Goal: Task Accomplishment & Management: Manage account settings

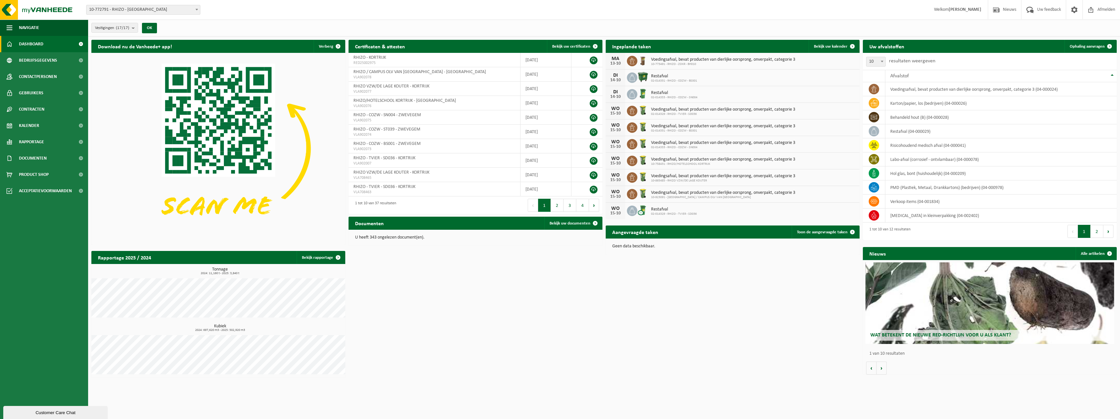
click at [32, 46] on span "Dashboard" at bounding box center [31, 44] width 24 height 16
click at [10, 30] on span "button" at bounding box center [10, 28] width 6 height 16
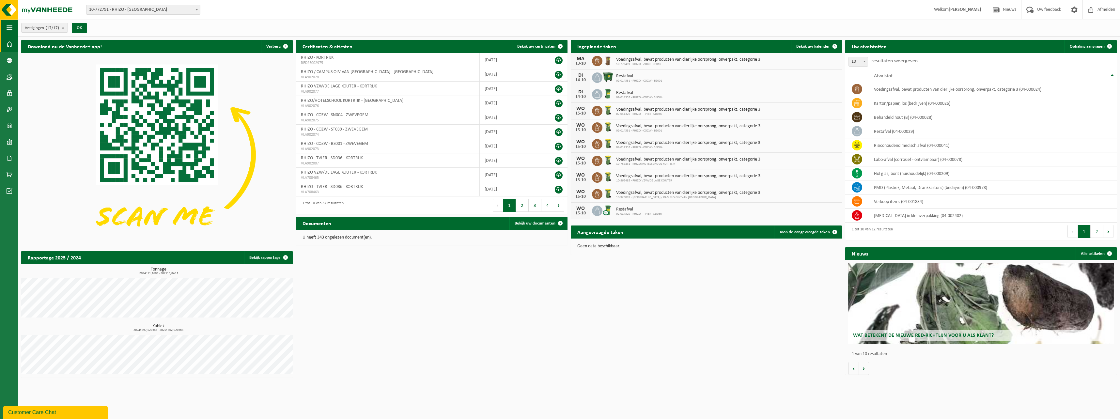
click at [10, 30] on span "button" at bounding box center [10, 28] width 6 height 16
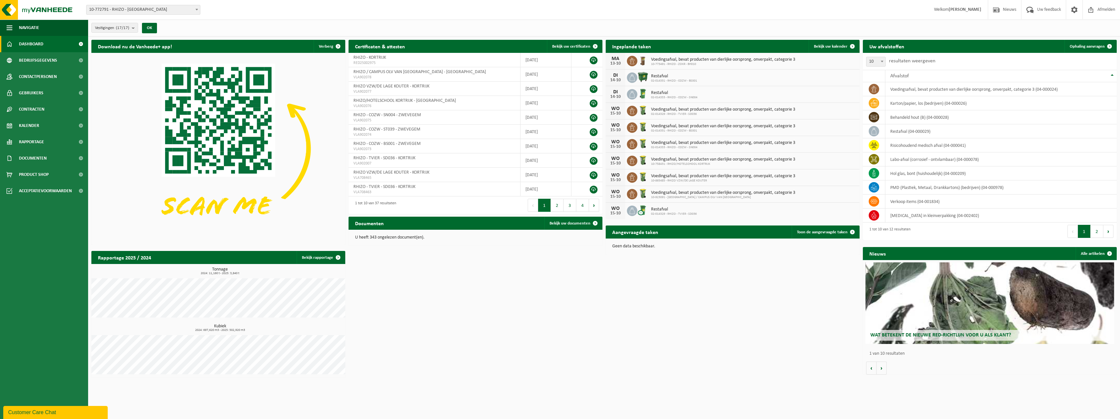
click at [38, 42] on span "Dashboard" at bounding box center [31, 44] width 24 height 16
click at [700, 64] on span "10-773491 - RHIZO - ZOKR - BH010" at bounding box center [723, 64] width 144 height 4
click at [697, 61] on span "Voedingsafval, bevat producten van dierlijke oorsprong, onverpakt, categorie 3" at bounding box center [723, 59] width 144 height 5
drag, startPoint x: 697, startPoint y: 61, endPoint x: 673, endPoint y: 76, distance: 28.3
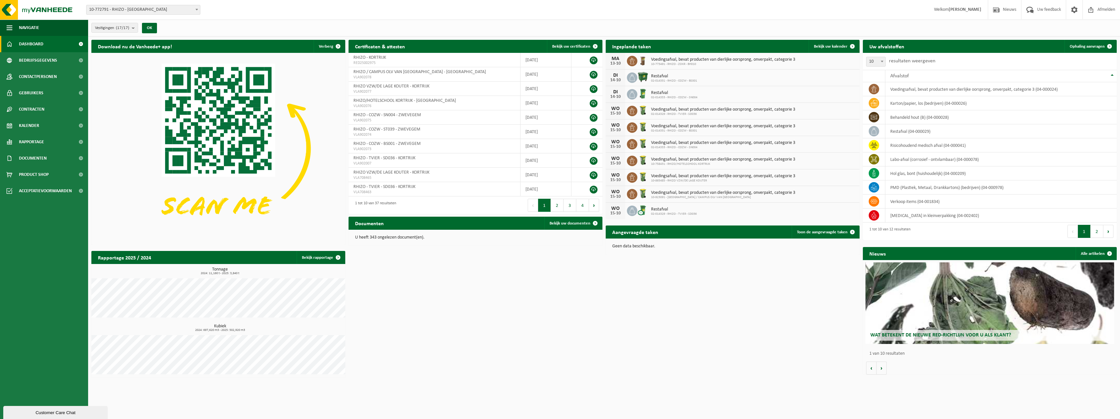
click at [673, 76] on span "Restafval" at bounding box center [674, 76] width 46 height 5
click at [618, 78] on div "14-10" at bounding box center [615, 80] width 13 height 5
drag, startPoint x: 618, startPoint y: 77, endPoint x: 630, endPoint y: 78, distance: 12.8
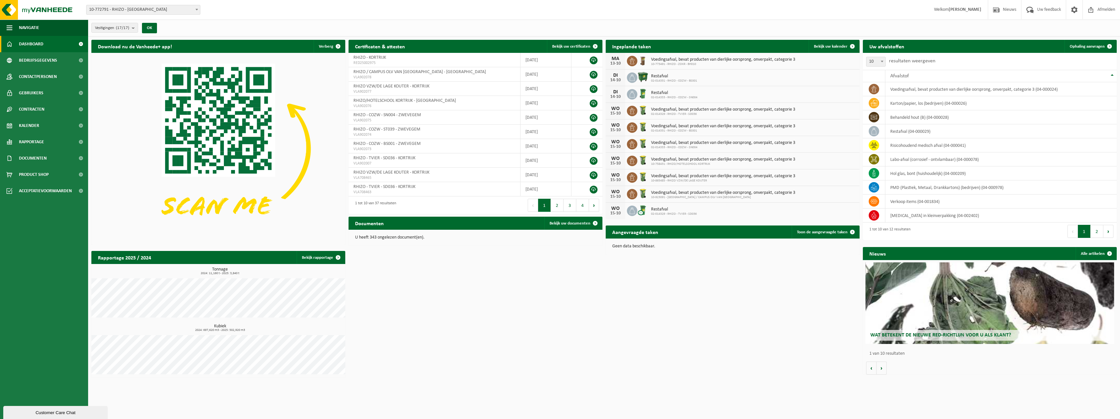
click at [630, 78] on icon at bounding box center [632, 77] width 7 height 7
drag, startPoint x: 630, startPoint y: 78, endPoint x: 649, endPoint y: 75, distance: 18.5
click at [649, 75] on div "Restafval 02-014331 - RHIZO - COZW - BS001" at bounding box center [672, 78] width 49 height 10
click at [664, 75] on span "Restafval" at bounding box center [674, 76] width 46 height 5
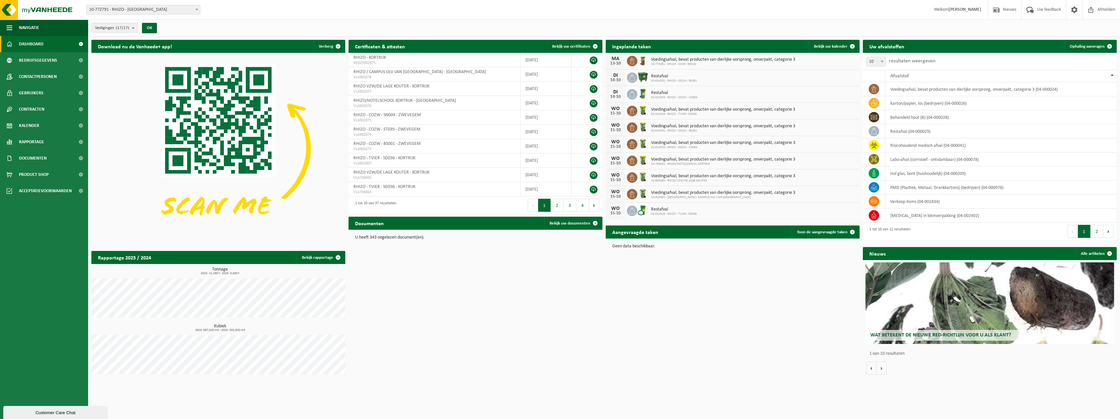
click at [688, 208] on span "Restafval" at bounding box center [674, 209] width 46 height 5
click at [691, 192] on span "Voedingsafval, bevat producten van dierlijke oorsprong, onverpakt, categorie 3" at bounding box center [723, 192] width 144 height 5
click at [702, 208] on div "WO 15-10 Restafval 02-014329 - RHIZO - TVIER - SD036" at bounding box center [733, 211] width 254 height 16
click at [56, 58] on link "Bedrijfsgegevens" at bounding box center [44, 60] width 88 height 16
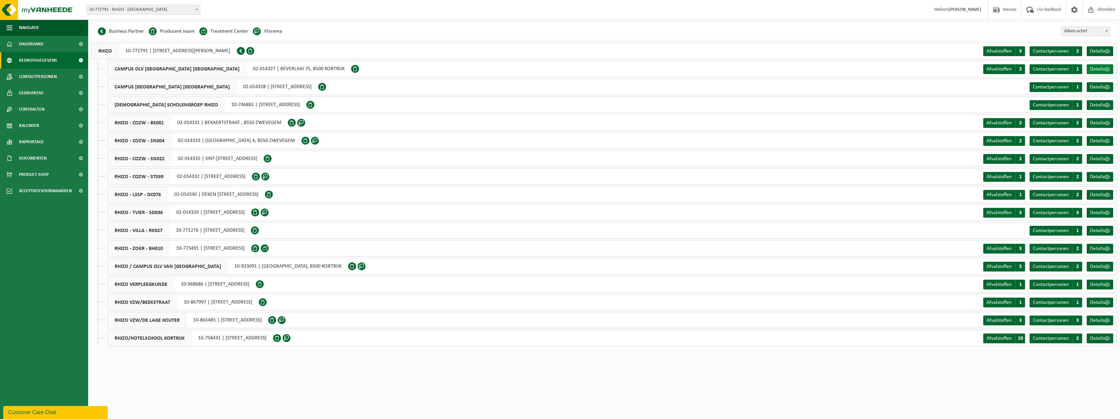
click at [1096, 69] on span "Details" at bounding box center [1097, 69] width 15 height 5
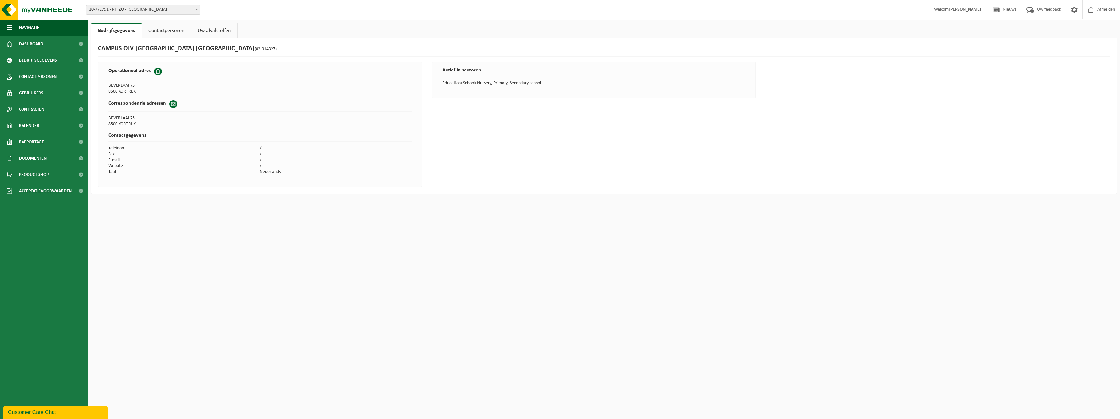
click at [166, 32] on link "Contactpersonen" at bounding box center [166, 30] width 49 height 15
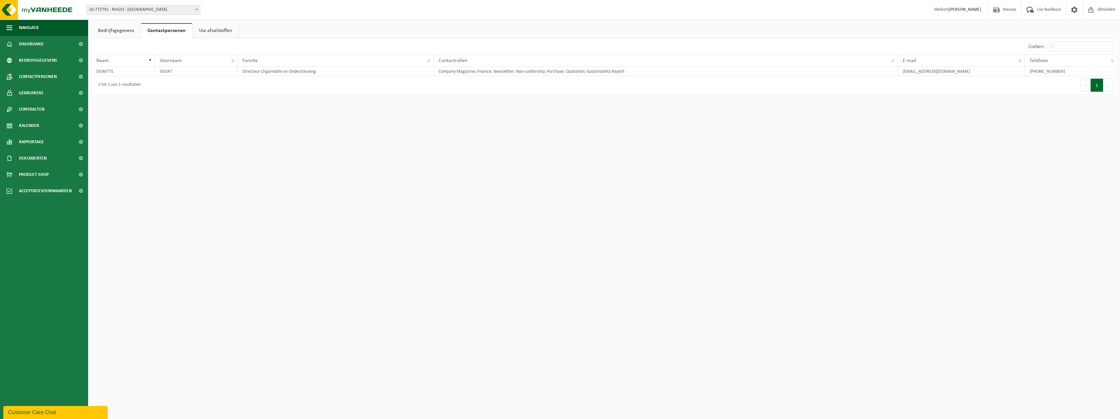
click at [216, 31] on link "Uw afvalstoffen" at bounding box center [216, 30] width 46 height 15
click at [54, 58] on span "Bedrijfsgegevens" at bounding box center [38, 60] width 38 height 16
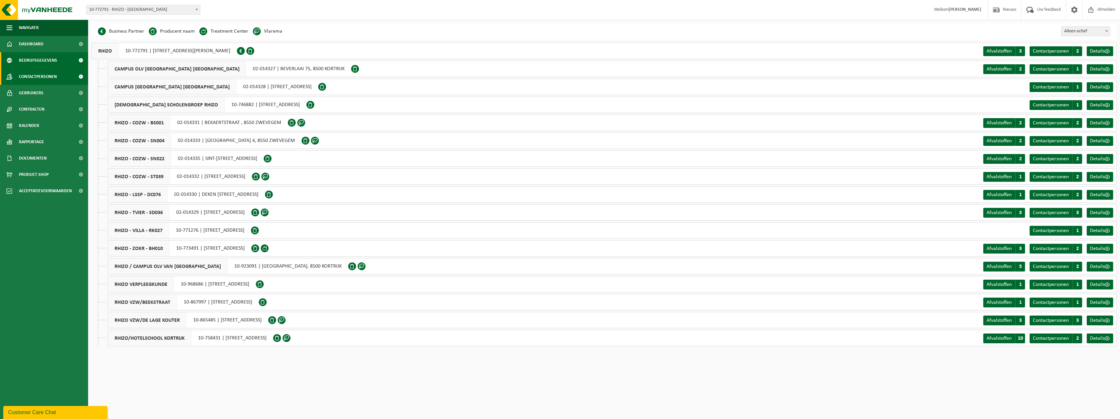
click at [47, 78] on span "Contactpersonen" at bounding box center [38, 77] width 38 height 16
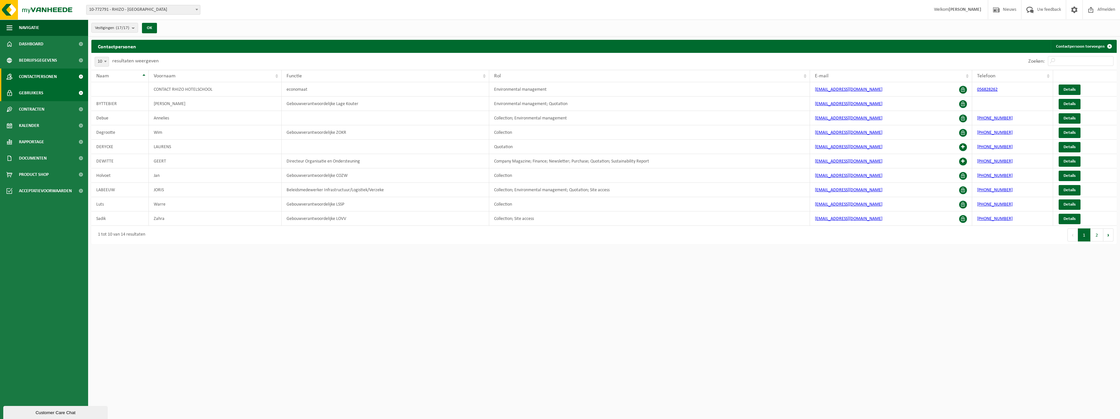
click at [48, 94] on link "Gebruikers" at bounding box center [44, 93] width 88 height 16
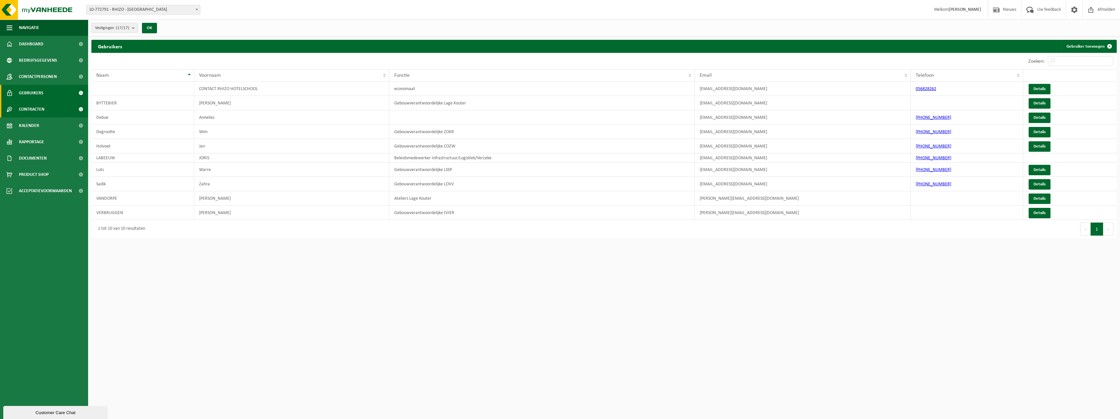
click at [44, 109] on span "Contracten" at bounding box center [31, 109] width 25 height 16
click at [34, 109] on span "Contracten" at bounding box center [31, 109] width 25 height 16
click at [40, 90] on span "Gebruikers" at bounding box center [31, 93] width 24 height 16
click at [1041, 101] on link "Details" at bounding box center [1040, 103] width 22 height 10
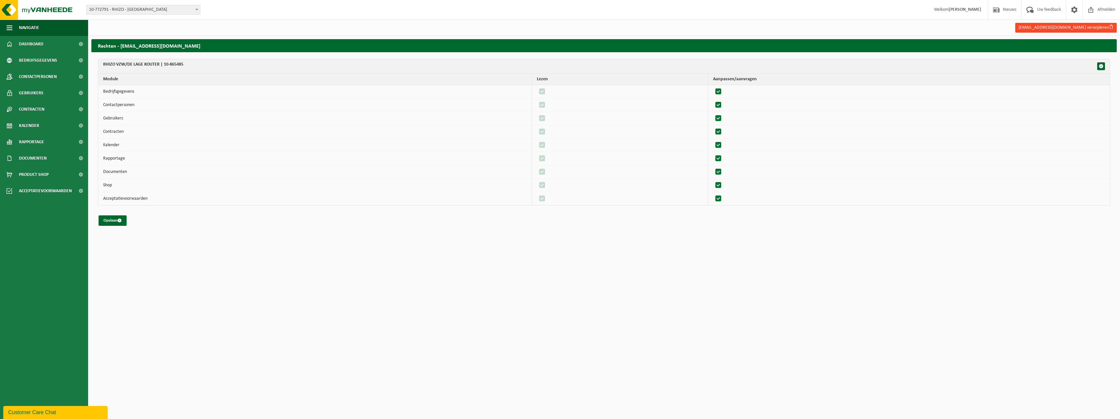
click at [1106, 25] on button "[EMAIL_ADDRESS][DOMAIN_NAME] verwijderen" at bounding box center [1065, 28] width 101 height 10
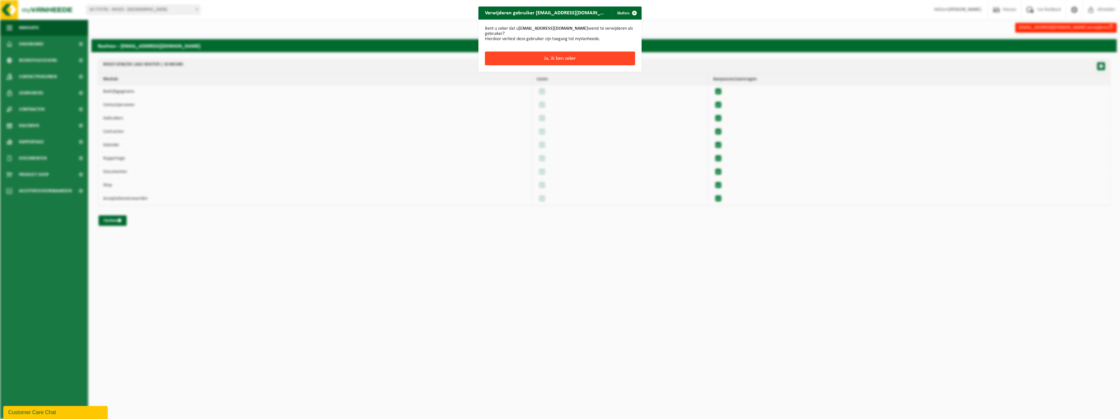
click at [563, 59] on button "Ja, ik ben zeker" at bounding box center [560, 59] width 150 height 14
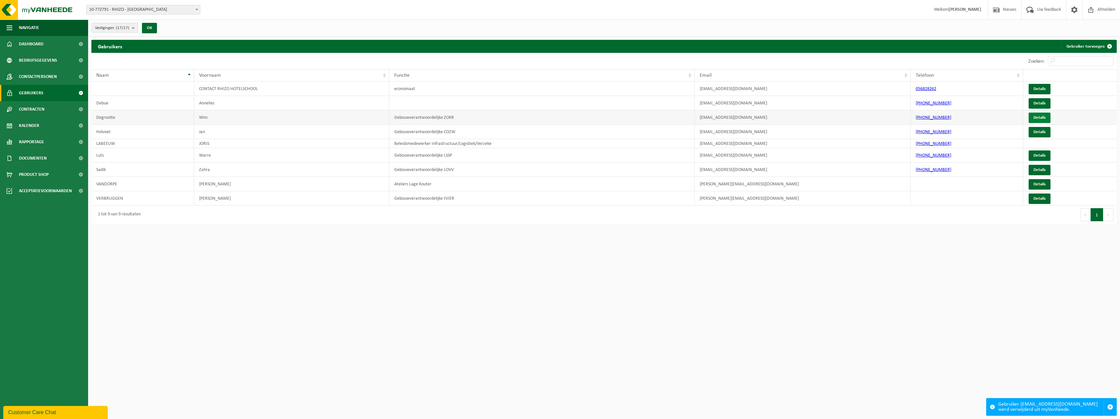
click at [1036, 116] on link "Details" at bounding box center [1040, 118] width 22 height 10
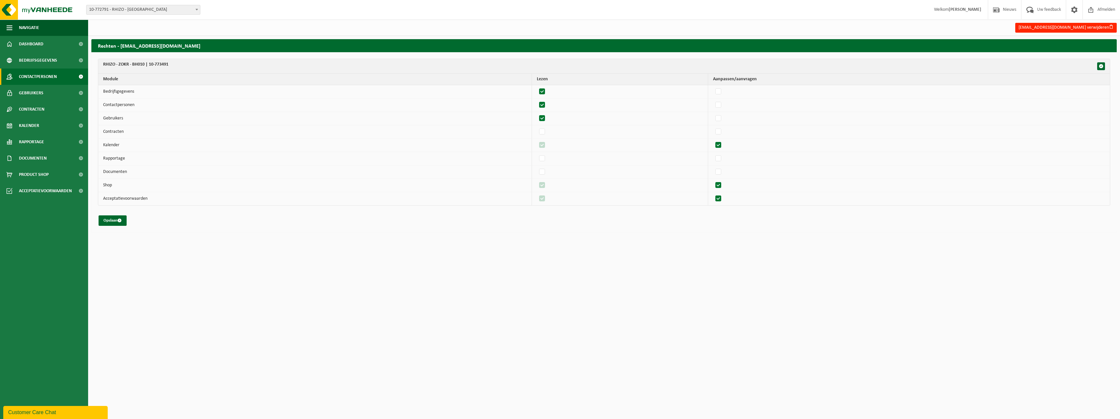
click at [40, 72] on span "Contactpersonen" at bounding box center [38, 77] width 38 height 16
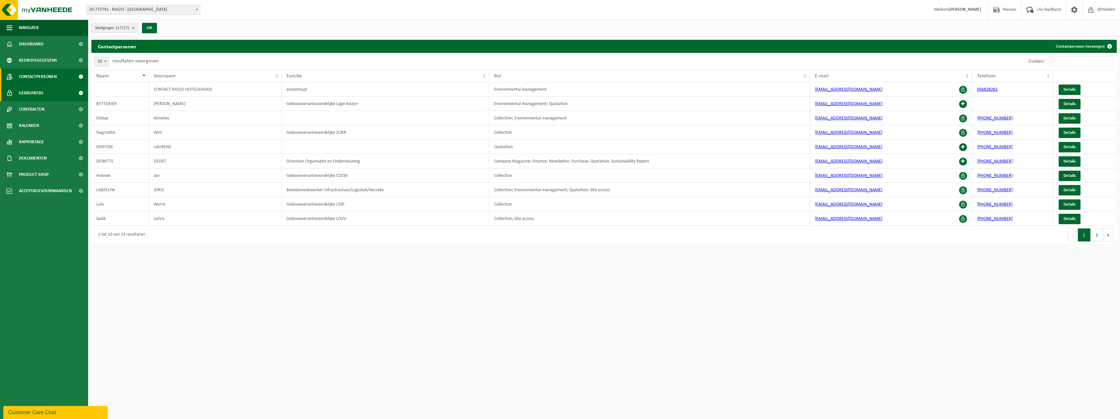
click at [26, 94] on span "Gebruikers" at bounding box center [31, 93] width 24 height 16
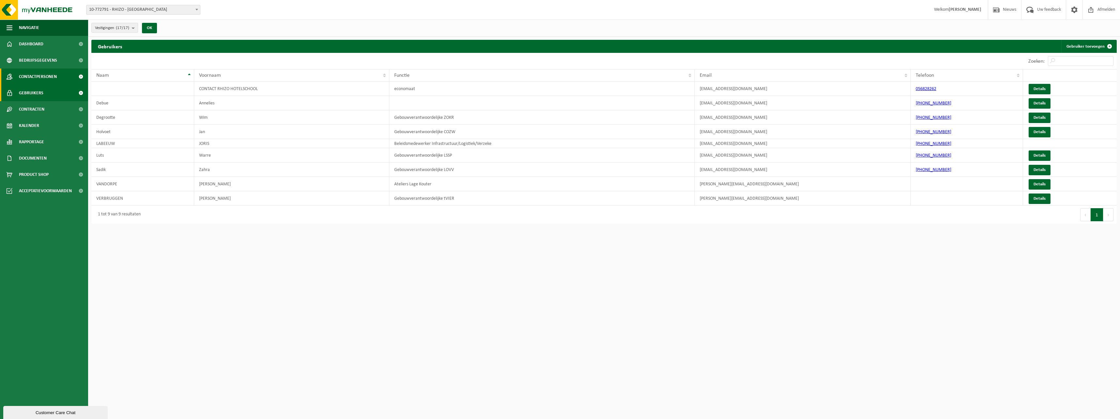
click at [40, 75] on span "Contactpersonen" at bounding box center [38, 77] width 38 height 16
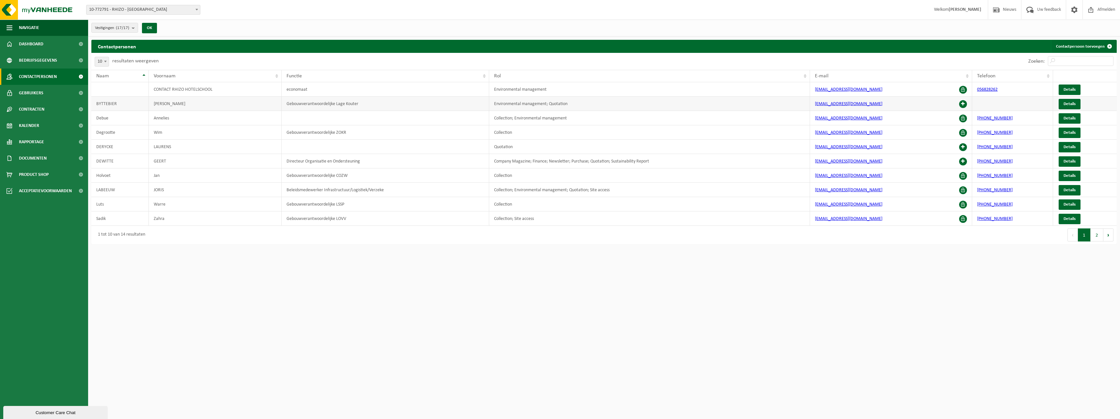
click at [1103, 105] on td "Details" at bounding box center [1085, 104] width 64 height 14
click at [701, 106] on td "Environmental management; Quotation" at bounding box center [649, 104] width 321 height 14
click at [107, 102] on td "BYTTEBIER" at bounding box center [119, 104] width 57 height 14
drag, startPoint x: 108, startPoint y: 103, endPoint x: 1100, endPoint y: 101, distance: 992.3
click at [1100, 101] on td "Details" at bounding box center [1085, 104] width 64 height 14
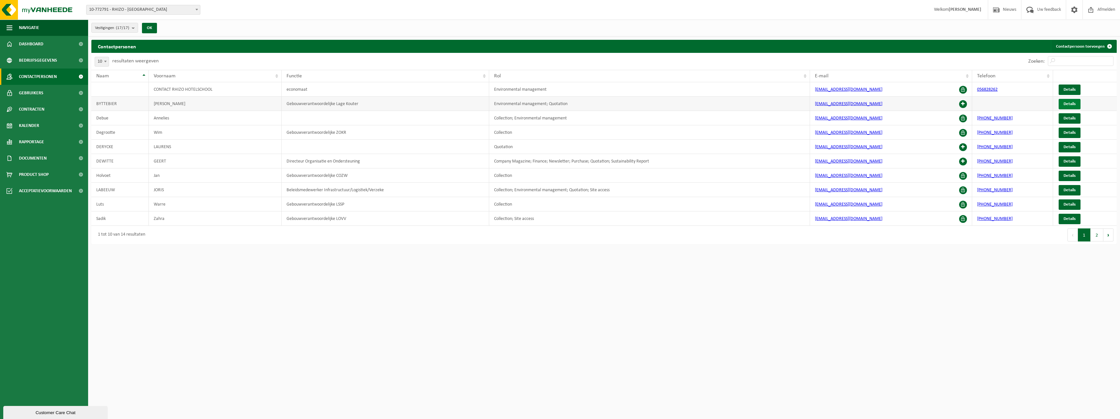
click at [1075, 105] on span "Details" at bounding box center [1069, 104] width 12 height 4
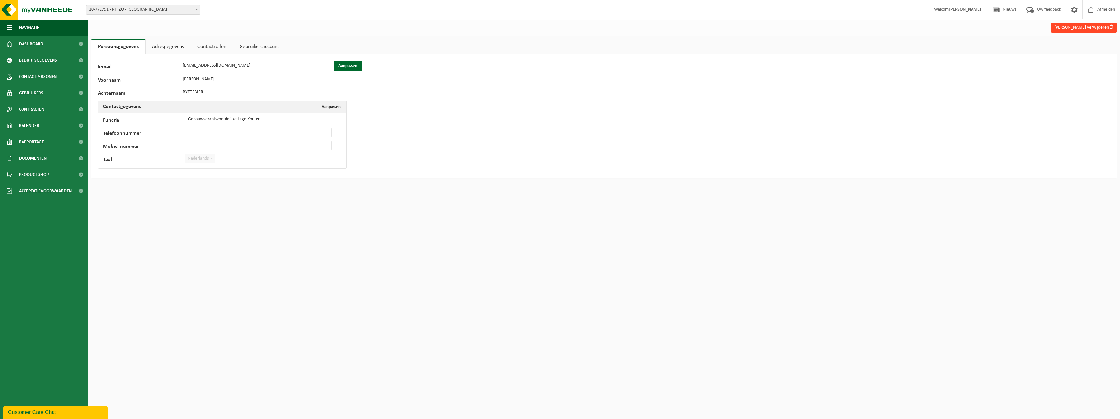
click at [1110, 25] on span "button" at bounding box center [1111, 26] width 5 height 5
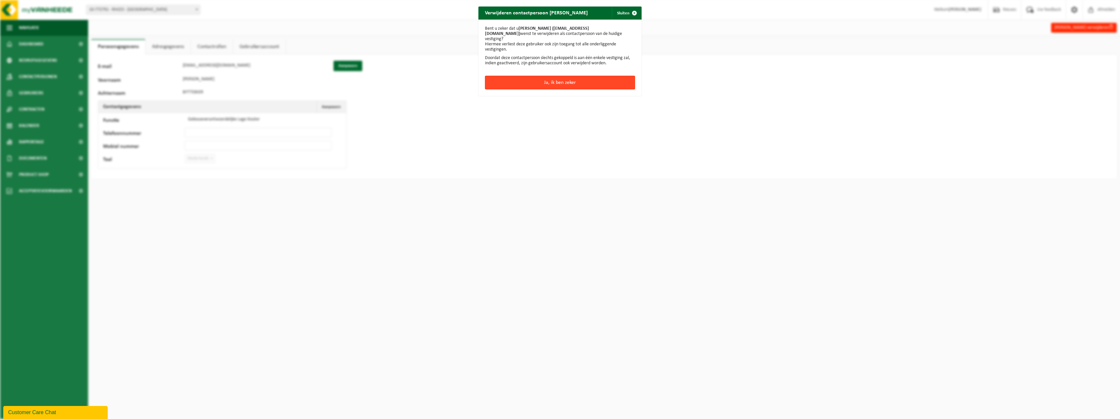
click at [558, 80] on button "Ja, ik ben zeker" at bounding box center [560, 83] width 150 height 14
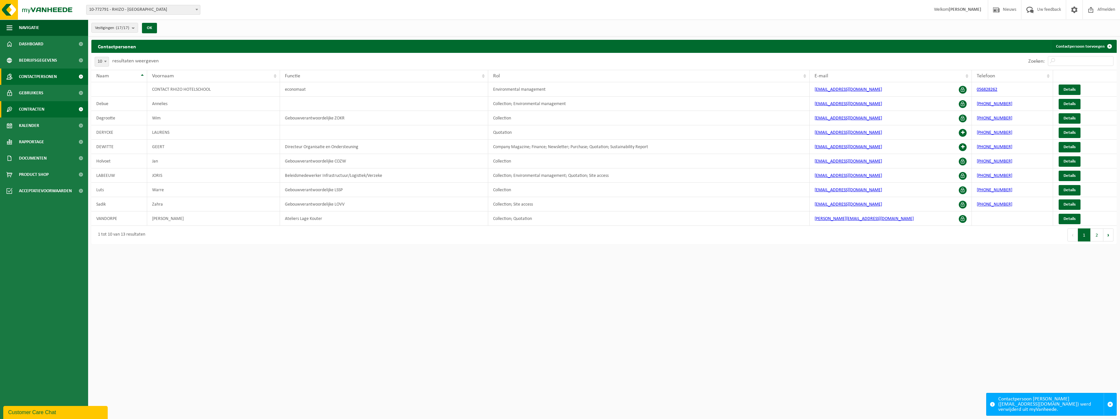
click at [25, 107] on span "Contracten" at bounding box center [31, 109] width 25 height 16
click at [36, 123] on span "Actieve contracten" at bounding box center [38, 125] width 37 height 12
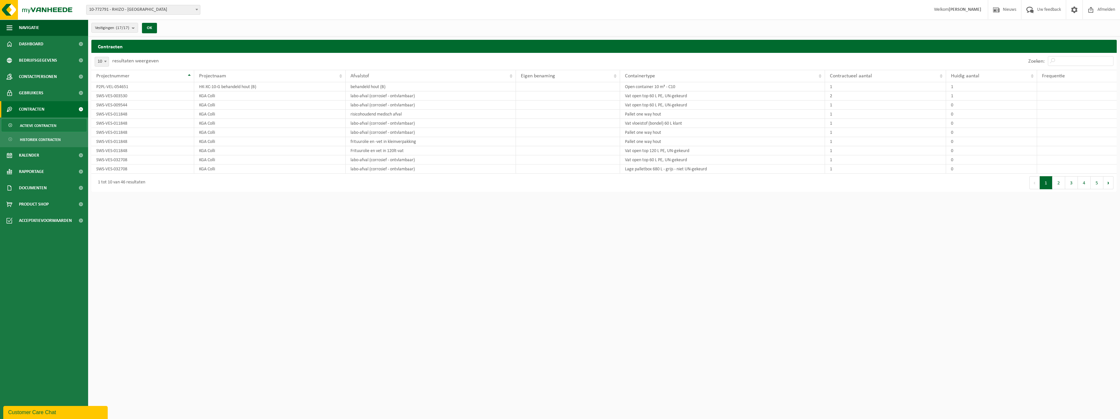
click at [108, 61] on span at bounding box center [105, 61] width 7 height 8
select select "50"
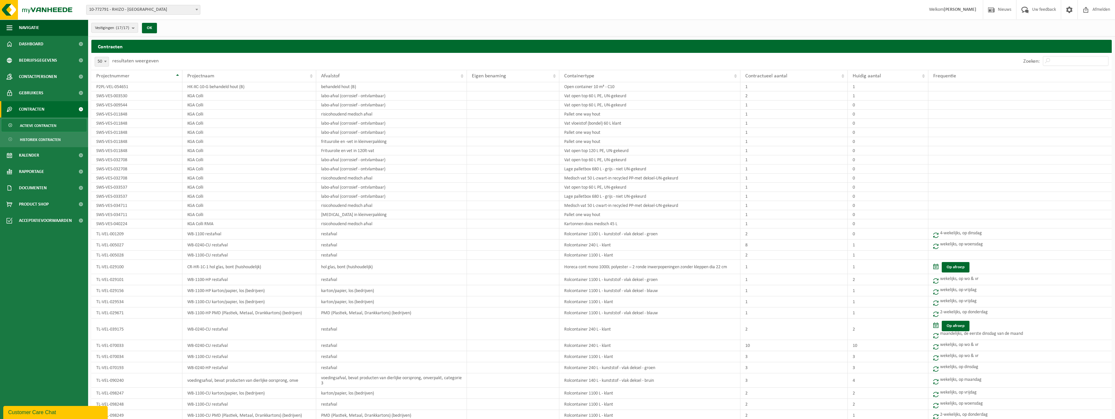
click at [134, 29] on b "submit" at bounding box center [135, 27] width 6 height 9
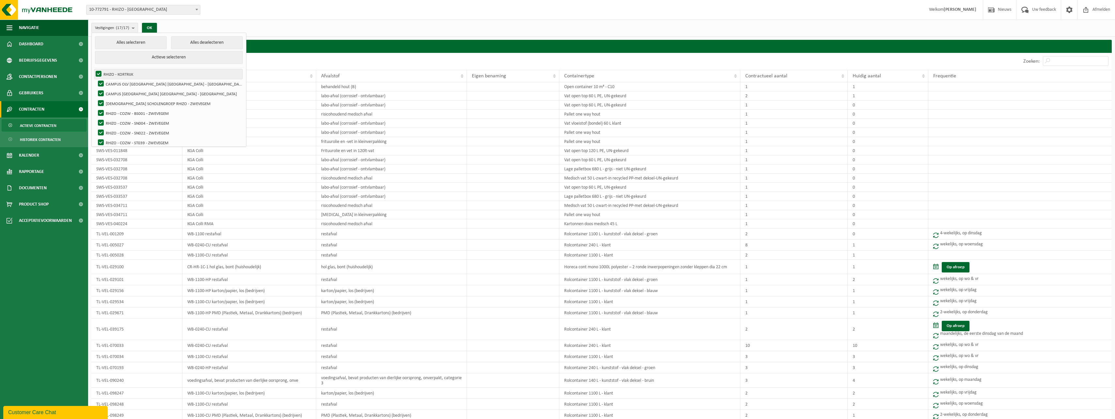
click at [98, 73] on label "RHIZO - KORTRIJK" at bounding box center [168, 74] width 148 height 10
click at [93, 69] on input "RHIZO - KORTRIJK" at bounding box center [93, 69] width 0 height 0
click at [99, 73] on label "RHIZO - KORTRIJK" at bounding box center [168, 74] width 148 height 10
click at [93, 69] on input "RHIZO - KORTRIJK" at bounding box center [93, 69] width 0 height 0
click at [99, 73] on label "RHIZO - KORTRIJK" at bounding box center [168, 74] width 148 height 10
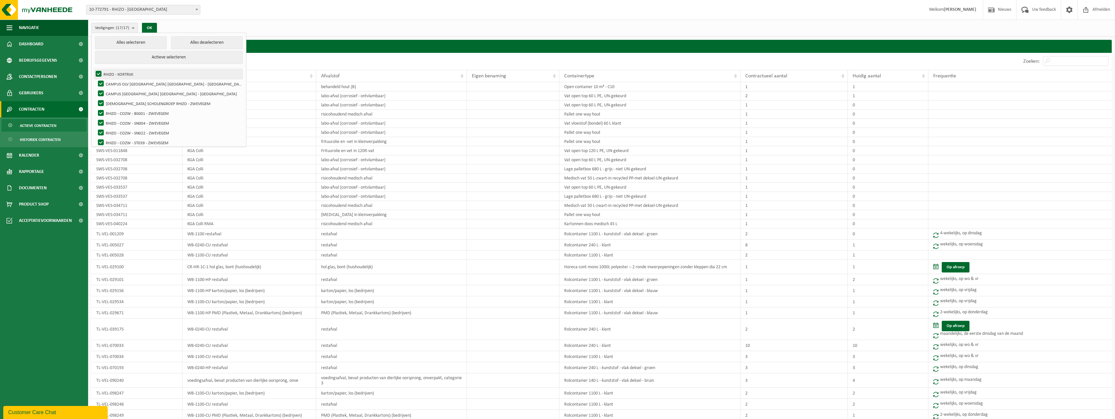
click at [93, 69] on input "RHIZO - KORTRIJK" at bounding box center [93, 69] width 0 height 0
checkbox input "false"
click at [117, 139] on label "RHIZO/HOTELSCHOOL KORTRIJK - [GEOGRAPHIC_DATA]" at bounding box center [170, 140] width 146 height 10
click at [96, 135] on input "RHIZO/HOTELSCHOOL KORTRIJK - [GEOGRAPHIC_DATA]" at bounding box center [95, 134] width 0 height 0
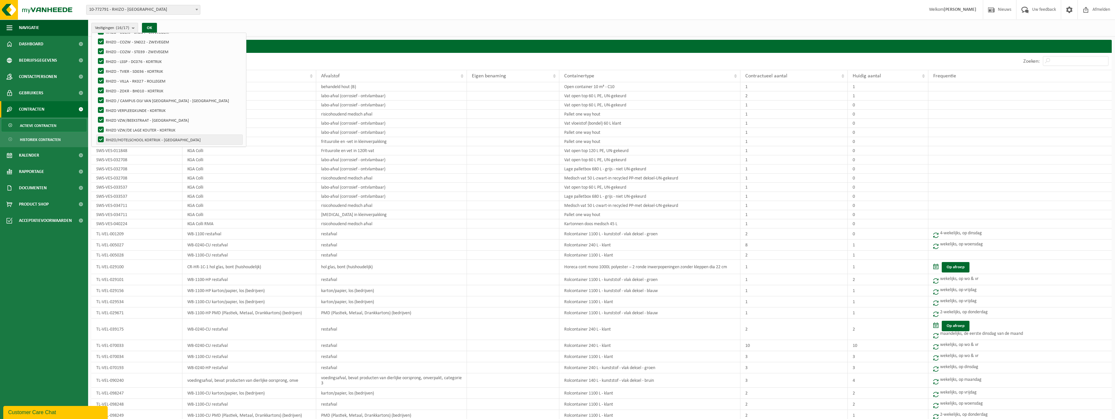
checkbox input "false"
click at [110, 128] on label "RHIZO VZW/DE LAGE KOUTER - KORTRIJK" at bounding box center [170, 130] width 146 height 10
click at [96, 125] on input "RHIZO VZW/DE LAGE KOUTER - KORTRIJK" at bounding box center [95, 125] width 0 height 0
checkbox input "false"
click at [110, 121] on label "RHIZO VZW/BEEKSTRAAT - [GEOGRAPHIC_DATA]" at bounding box center [170, 120] width 146 height 10
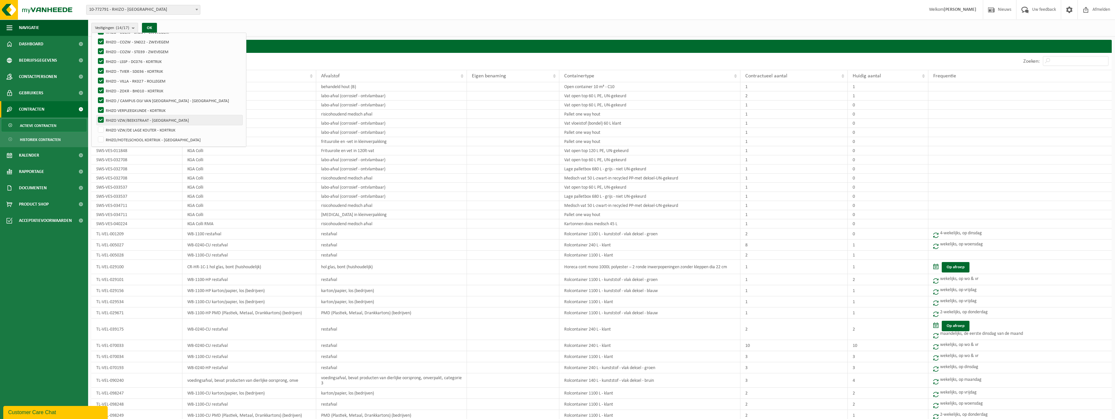
click at [96, 115] on input "RHIZO VZW/BEEKSTRAAT - [GEOGRAPHIC_DATA]" at bounding box center [95, 115] width 0 height 0
checkbox input "false"
drag, startPoint x: 109, startPoint y: 112, endPoint x: 109, endPoint y: 103, distance: 8.8
click at [109, 111] on label "RHIZO VERPLEEGKUNDE - KORTRIJK" at bounding box center [170, 110] width 146 height 10
click at [96, 105] on input "RHIZO VERPLEEGKUNDE - KORTRIJK" at bounding box center [95, 105] width 0 height 0
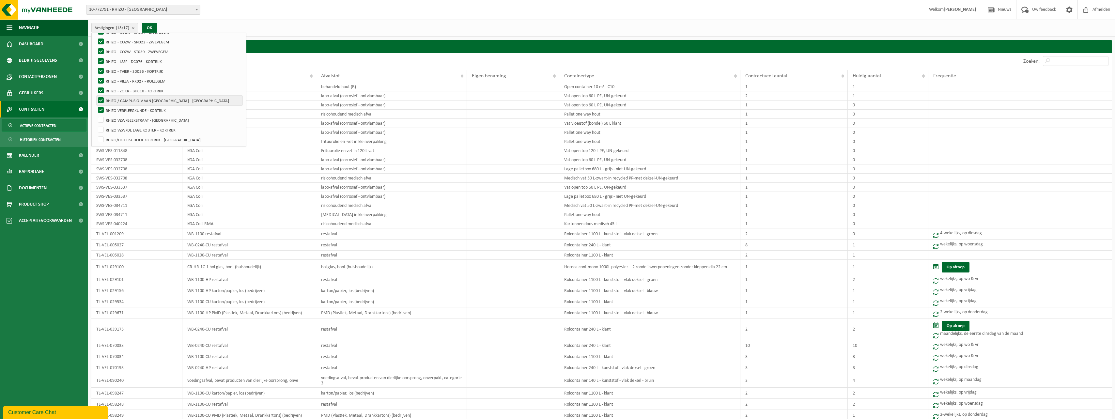
checkbox input "false"
click at [109, 100] on label "RHIZO / CAMPUS OLV VAN [GEOGRAPHIC_DATA] - [GEOGRAPHIC_DATA]" at bounding box center [170, 101] width 146 height 10
click at [96, 96] on input "RHIZO / CAMPUS OLV VAN [GEOGRAPHIC_DATA] - [GEOGRAPHIC_DATA]" at bounding box center [95, 95] width 0 height 0
checkbox input "false"
click at [108, 91] on label "RHIZO - ZOKR - BH010 - KORTRIJK" at bounding box center [170, 91] width 146 height 10
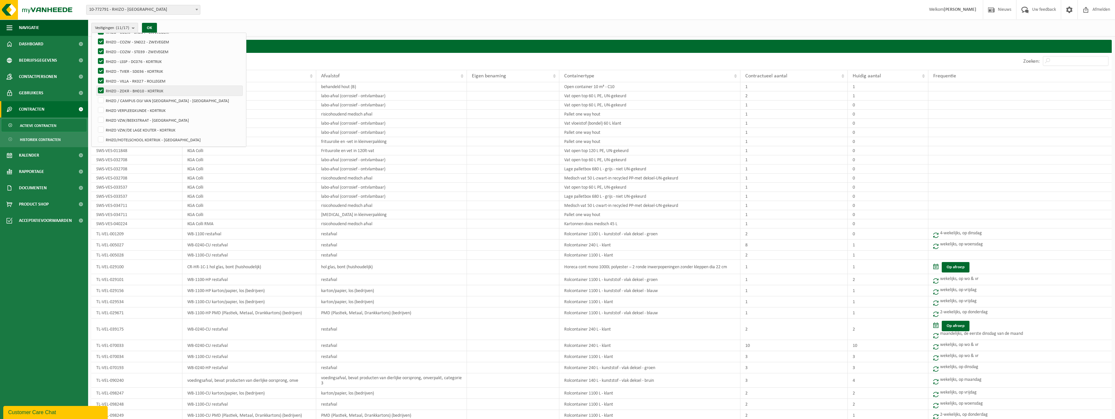
click at [96, 86] on input "RHIZO - ZOKR - BH010 - KORTRIJK" at bounding box center [95, 85] width 0 height 0
checkbox input "false"
click at [108, 78] on label "RHIZO - VILLA - RK027 - ROLLEGEM" at bounding box center [170, 81] width 146 height 10
click at [96, 76] on input "RHIZO - VILLA - RK027 - ROLLEGEM" at bounding box center [95, 76] width 0 height 0
checkbox input "false"
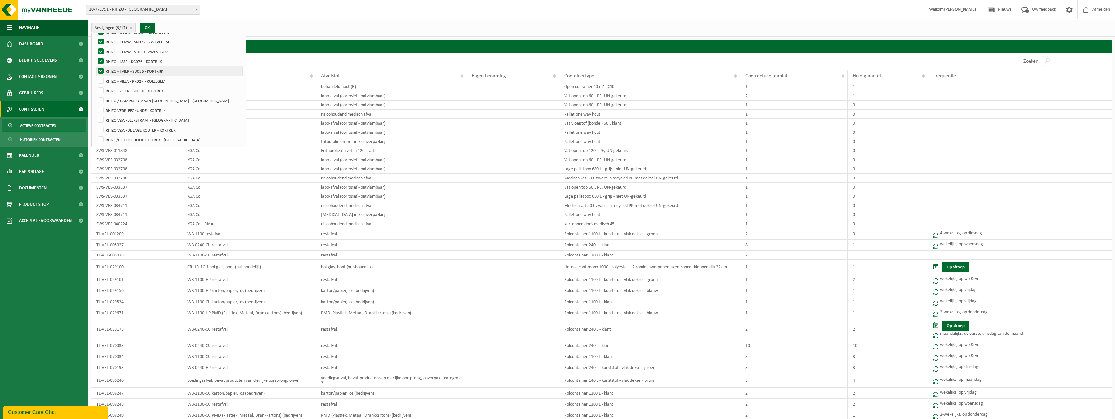
click at [107, 72] on label "RHIZO - TVIER - SD036 - KORTRIJK" at bounding box center [170, 71] width 146 height 10
click at [96, 66] on input "RHIZO - TVIER - SD036 - KORTRIJK" at bounding box center [95, 66] width 0 height 0
checkbox input "false"
click at [109, 61] on label "RHIZO - LSSP - DC076 - KORTRIJK" at bounding box center [170, 61] width 146 height 10
click at [96, 56] on input "RHIZO - LSSP - DC076 - KORTRIJK" at bounding box center [95, 56] width 0 height 0
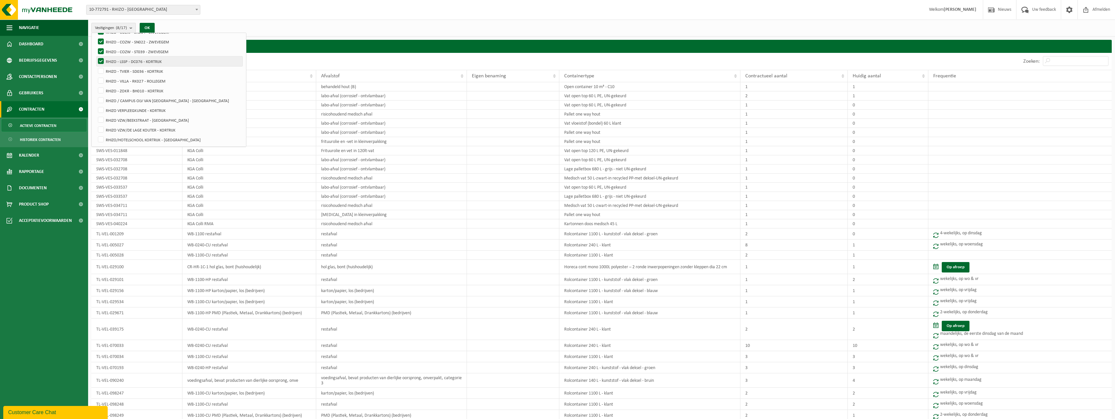
checkbox input "false"
click at [110, 50] on label "RHIZO - COZW - ST039 - ZWEVEGEM" at bounding box center [170, 52] width 146 height 10
click at [96, 47] on input "RHIZO - COZW - ST039 - ZWEVEGEM" at bounding box center [95, 46] width 0 height 0
checkbox input "false"
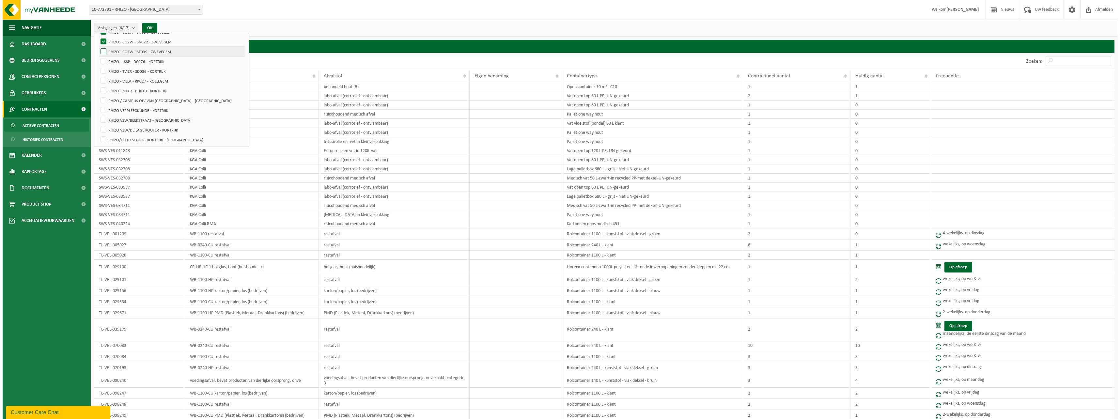
scroll to position [0, 0]
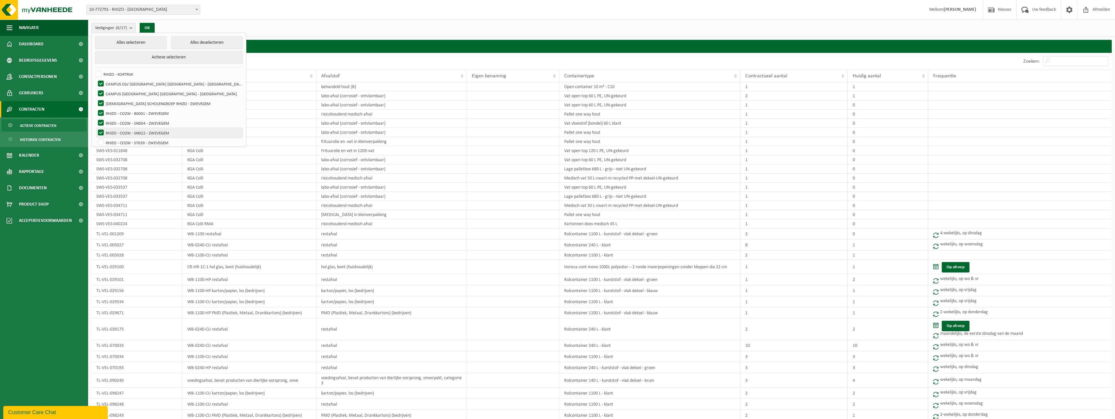
click at [103, 129] on label "RHIZO - COZW - SN022 - ZWEVEGEM" at bounding box center [170, 133] width 146 height 10
click at [96, 128] on input "RHIZO - COZW - SN022 - ZWEVEGEM" at bounding box center [95, 128] width 0 height 0
checkbox input "false"
drag, startPoint x: 101, startPoint y: 121, endPoint x: 102, endPoint y: 116, distance: 5.6
click at [101, 121] on label "RHIZO - COZW - SN004 - ZWEVEGEM" at bounding box center [170, 123] width 146 height 10
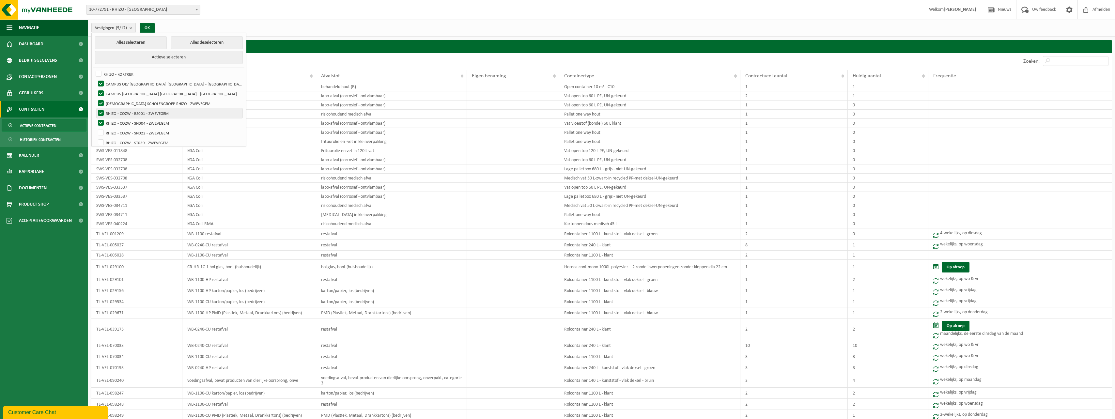
click at [96, 118] on input "RHIZO - COZW - SN004 - ZWEVEGEM" at bounding box center [95, 118] width 0 height 0
checkbox input "false"
click at [103, 112] on label "RHIZO - COZW - BS001 - ZWEVEGEM" at bounding box center [170, 113] width 146 height 10
click at [96, 108] on input "RHIZO - COZW - BS001 - ZWEVEGEM" at bounding box center [95, 108] width 0 height 0
checkbox input "false"
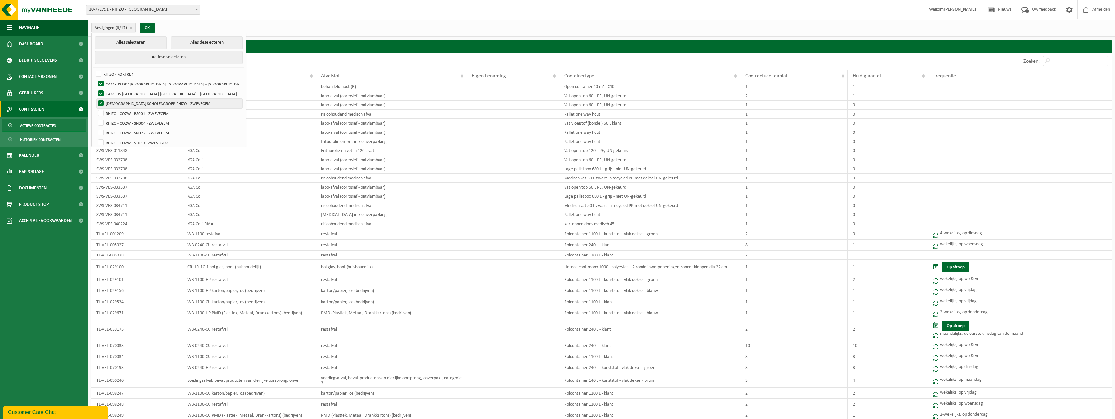
drag, startPoint x: 102, startPoint y: 101, endPoint x: 101, endPoint y: 95, distance: 5.6
click at [102, 100] on label "[DEMOGRAPHIC_DATA] SCHOLENGROEP RHIZO - ZWEVEGEM" at bounding box center [170, 104] width 146 height 10
click at [96, 99] on input "[DEMOGRAPHIC_DATA] SCHOLENGROEP RHIZO - ZWEVEGEM" at bounding box center [95, 98] width 0 height 0
checkbox input "false"
click at [101, 91] on label "CAMPUS [GEOGRAPHIC_DATA] [GEOGRAPHIC_DATA] - [GEOGRAPHIC_DATA]" at bounding box center [170, 94] width 146 height 10
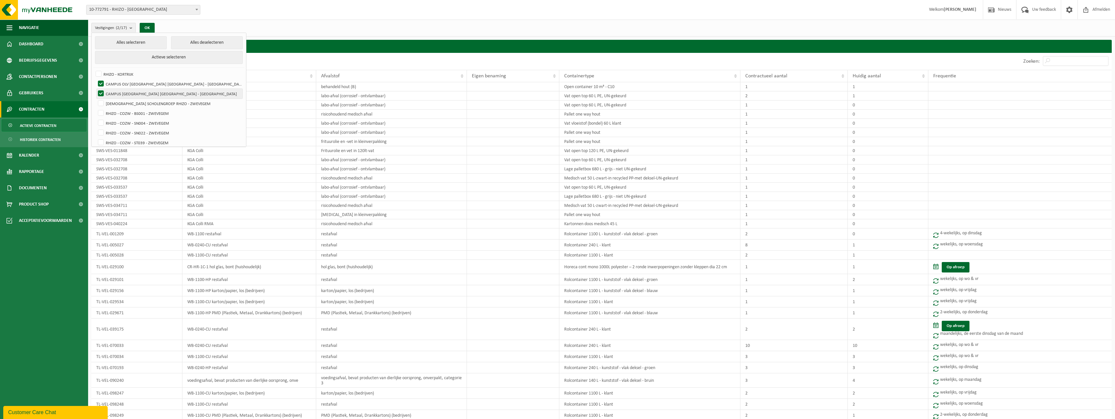
click at [96, 89] on input "CAMPUS [GEOGRAPHIC_DATA] [GEOGRAPHIC_DATA] - [GEOGRAPHIC_DATA]" at bounding box center [95, 88] width 0 height 0
checkbox input "false"
click at [140, 54] on button "Actieve selecteren" at bounding box center [169, 57] width 148 height 13
checkbox input "true"
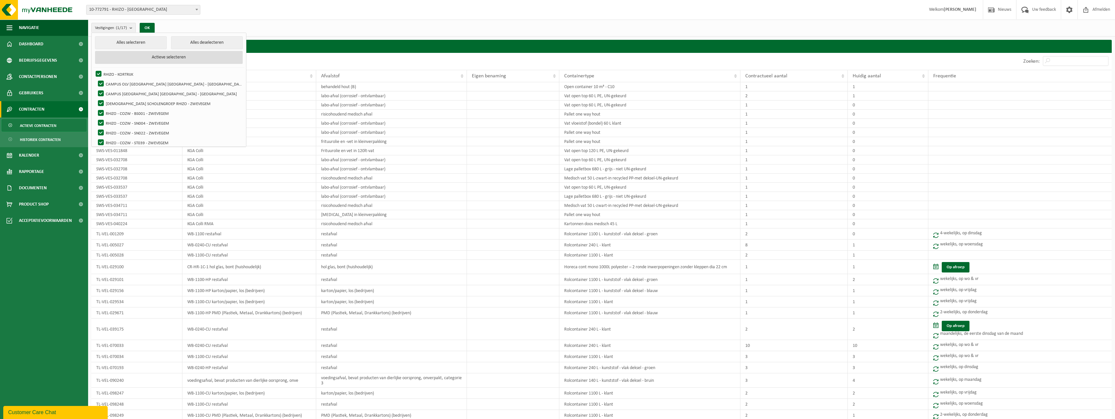
checkbox input "true"
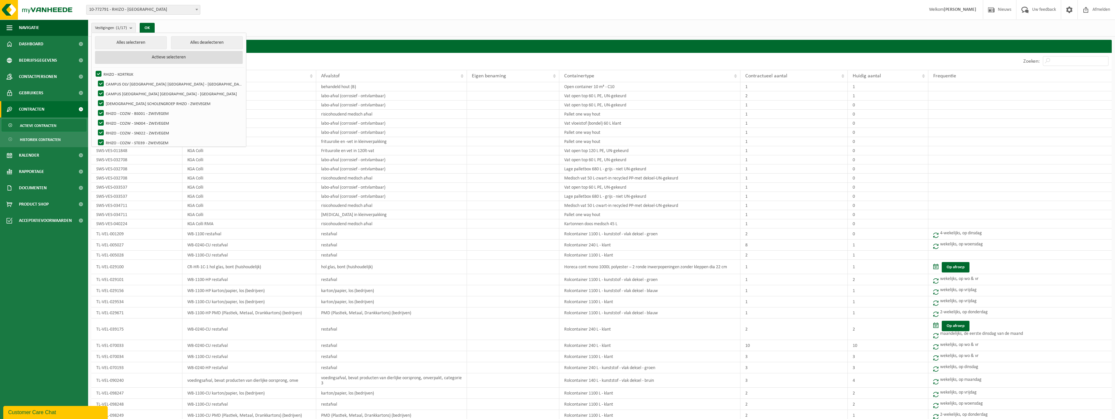
checkbox input "true"
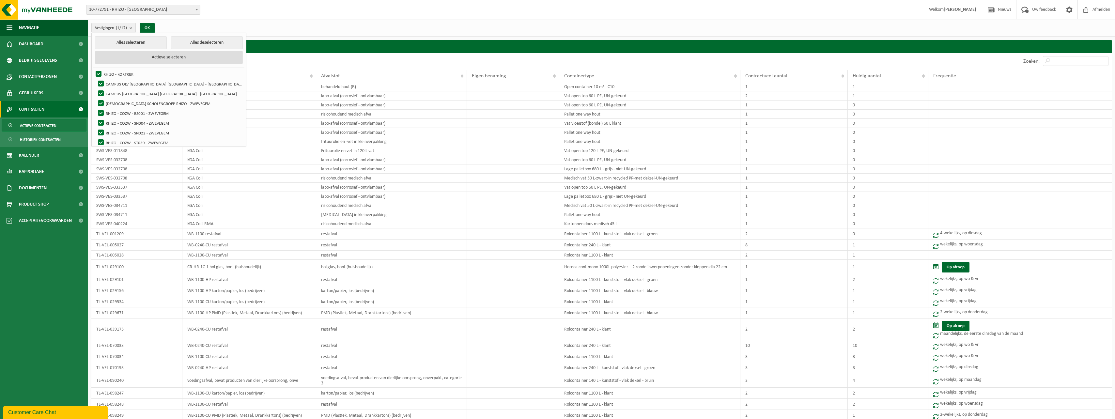
checkbox input "true"
click at [140, 54] on button "Actieve selecteren" at bounding box center [169, 57] width 148 height 13
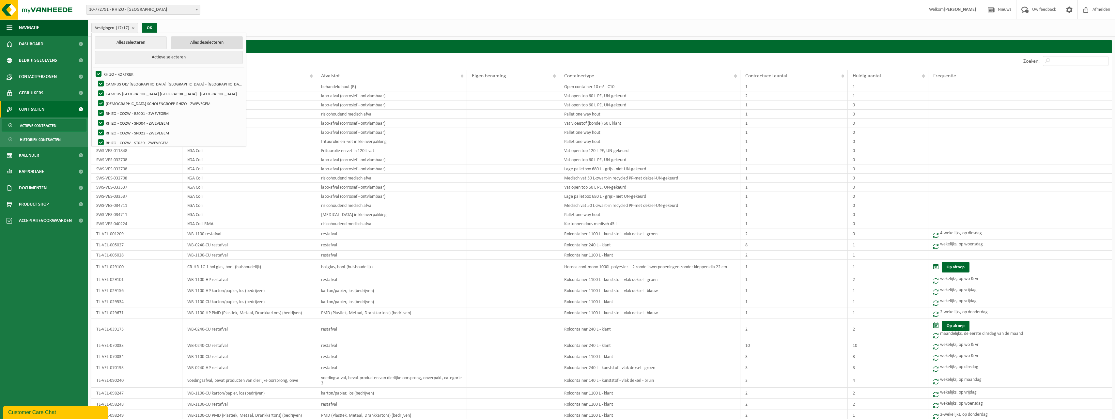
click at [171, 40] on button "Alles deselecteren" at bounding box center [207, 42] width 72 height 13
checkbox input "false"
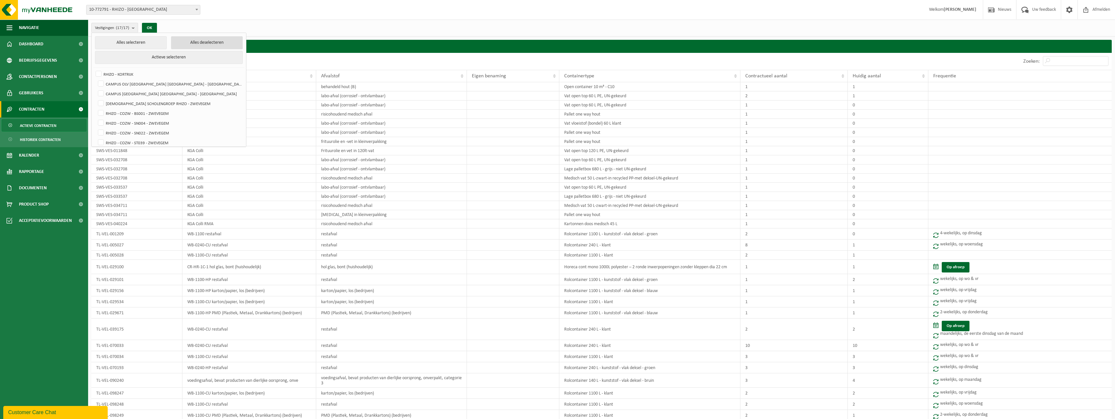
checkbox input "false"
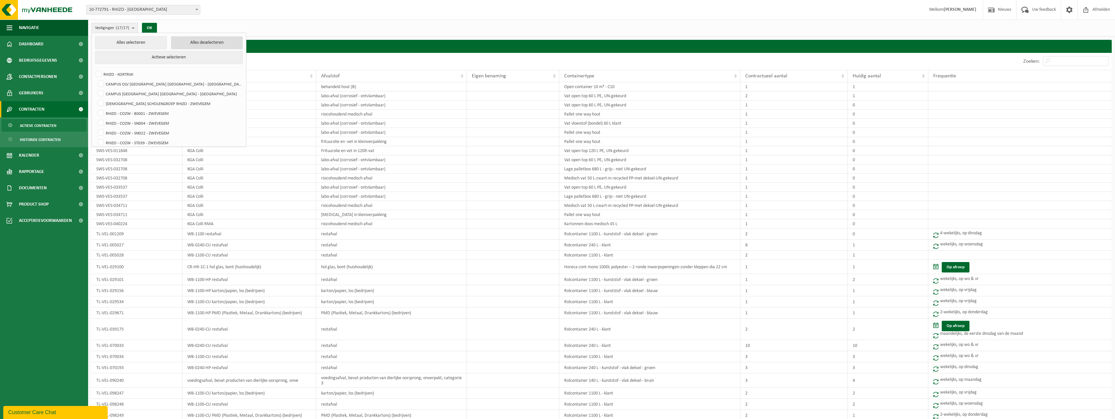
checkbox input "false"
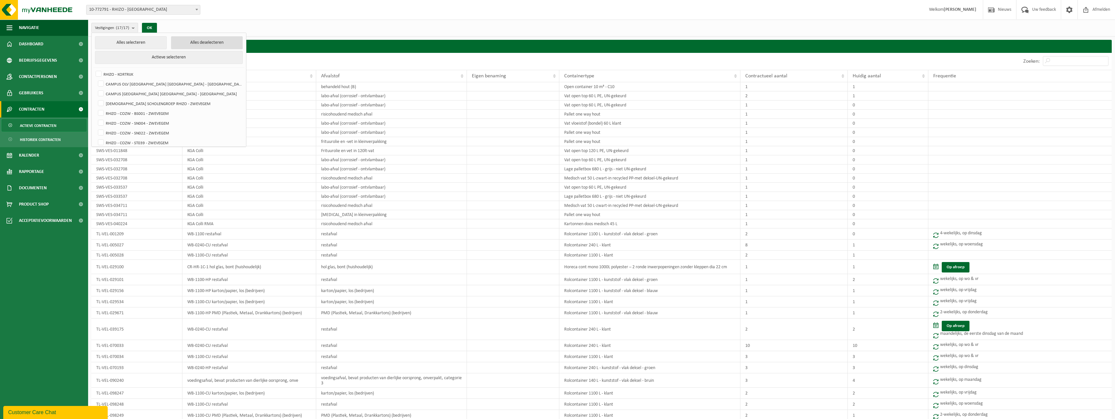
checkbox input "false"
click at [101, 83] on label "CAMPUS OLV [GEOGRAPHIC_DATA] [GEOGRAPHIC_DATA] - [GEOGRAPHIC_DATA]" at bounding box center [170, 84] width 146 height 10
click at [96, 79] on input "CAMPUS OLV [GEOGRAPHIC_DATA] [GEOGRAPHIC_DATA] - [GEOGRAPHIC_DATA]" at bounding box center [95, 79] width 0 height 0
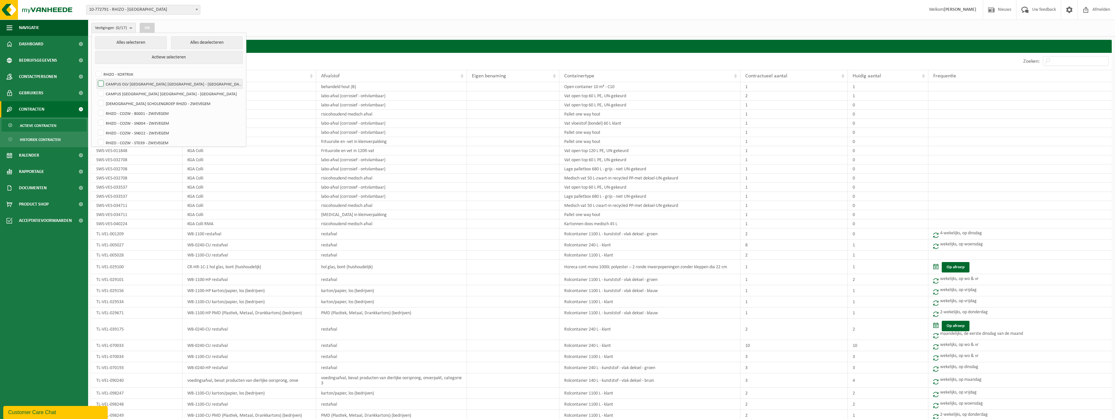
checkbox input "true"
click at [148, 26] on button "OK" at bounding box center [147, 28] width 15 height 10
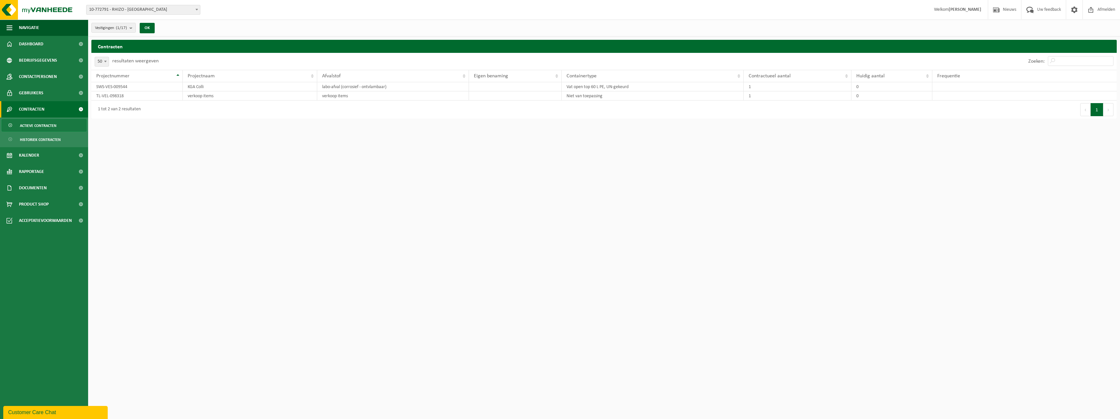
click at [55, 114] on link "Contracten" at bounding box center [44, 109] width 88 height 16
click at [60, 139] on link "Historiek contracten" at bounding box center [44, 139] width 85 height 12
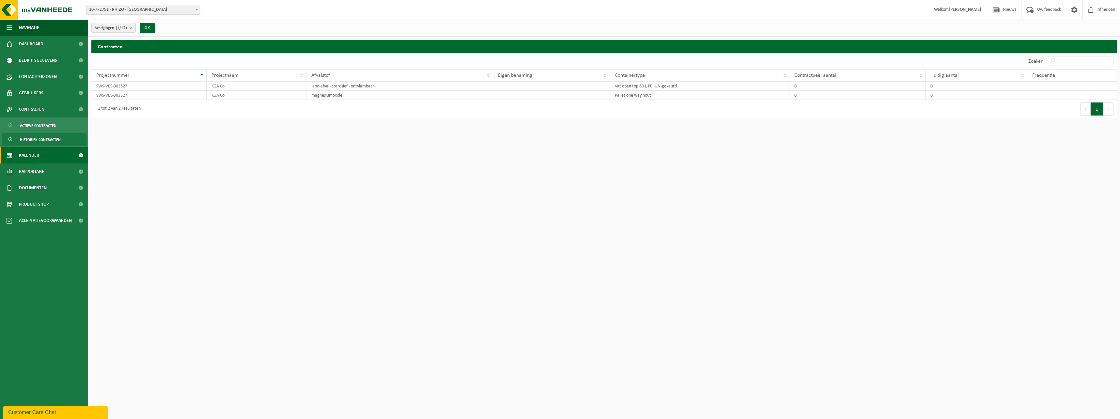
click at [41, 154] on link "Kalender" at bounding box center [44, 155] width 88 height 16
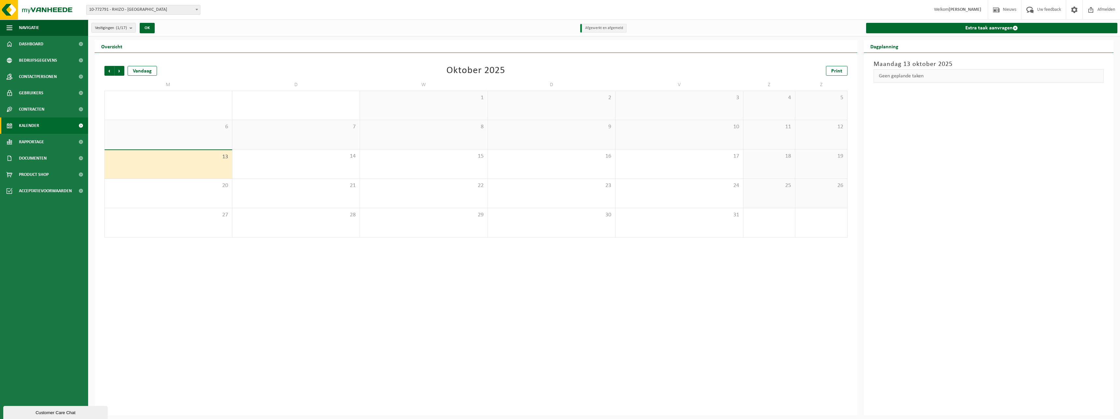
click at [57, 126] on link "Kalender" at bounding box center [44, 125] width 88 height 16
click at [56, 140] on link "Rapportage" at bounding box center [44, 142] width 88 height 16
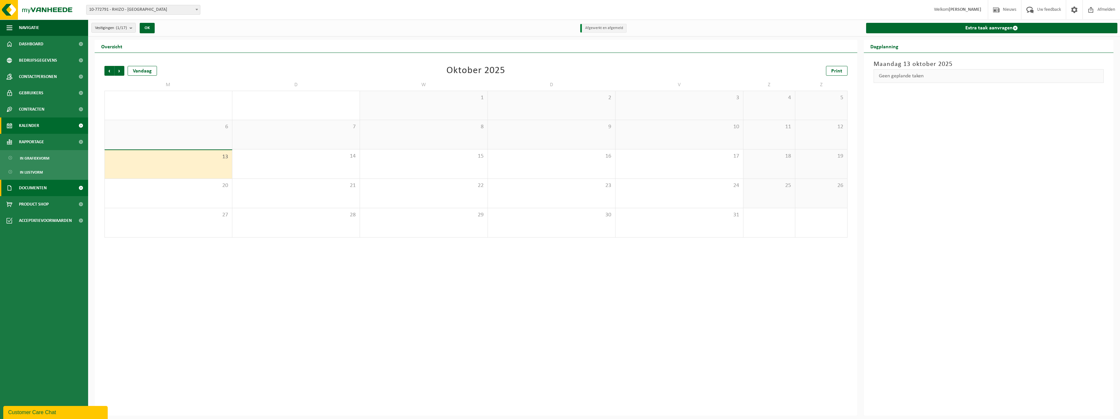
click at [55, 191] on link "Documenten" at bounding box center [44, 188] width 88 height 16
click at [33, 217] on span "Documenten" at bounding box center [32, 218] width 24 height 12
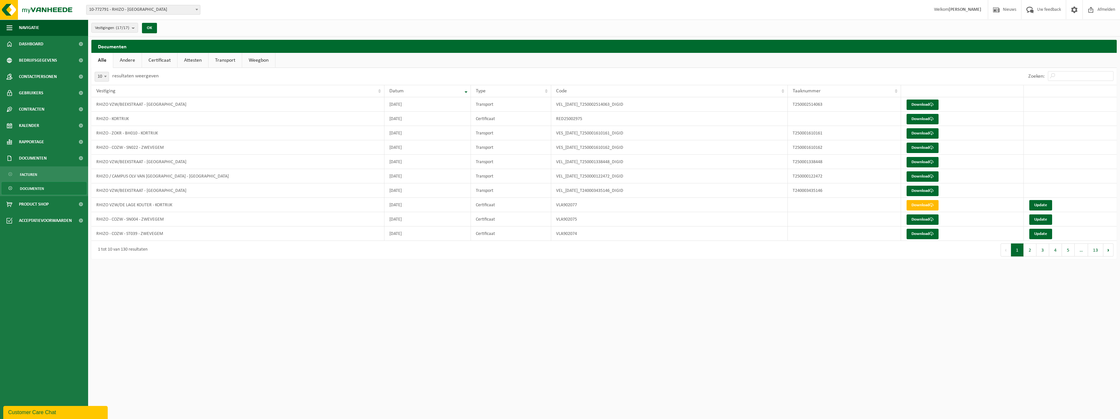
click at [128, 63] on link "Andere" at bounding box center [127, 60] width 28 height 15
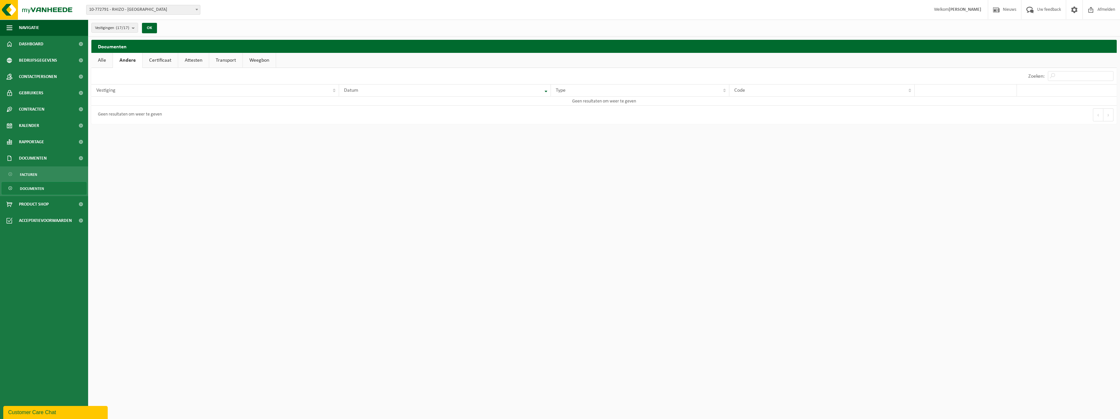
click at [157, 60] on link "Certificaat" at bounding box center [160, 60] width 35 height 15
click at [197, 60] on link "Attesten" at bounding box center [193, 60] width 31 height 15
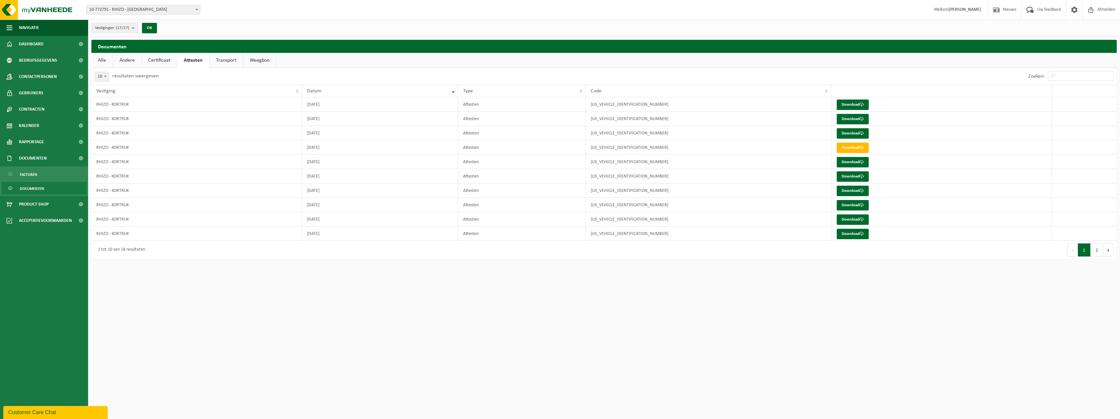
click at [223, 59] on link "Transport" at bounding box center [225, 60] width 33 height 15
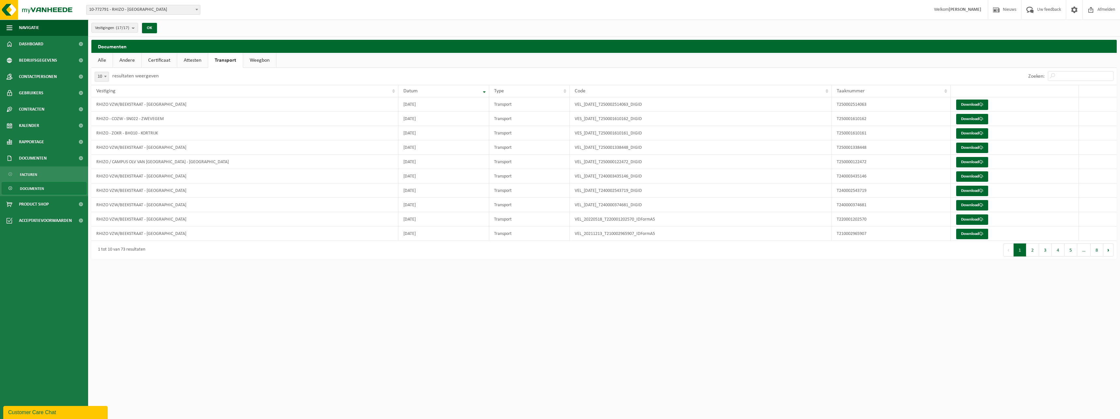
click at [265, 59] on link "Weegbon" at bounding box center [259, 60] width 33 height 15
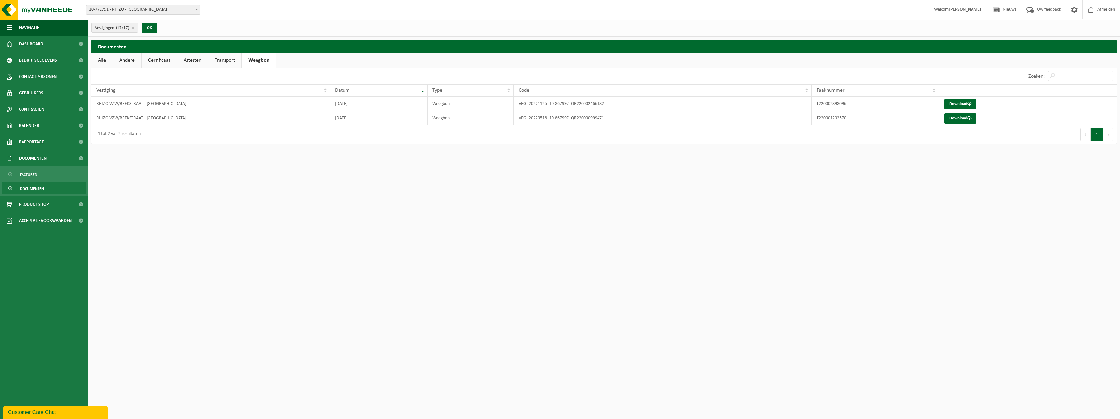
click at [195, 61] on link "Attesten" at bounding box center [192, 60] width 31 height 15
